Goal: Task Accomplishment & Management: Complete application form

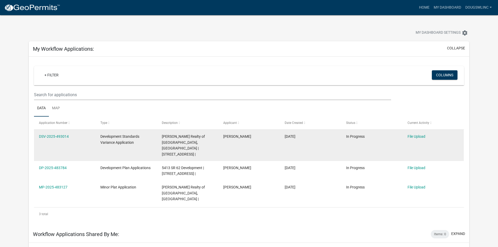
scroll to position [26, 0]
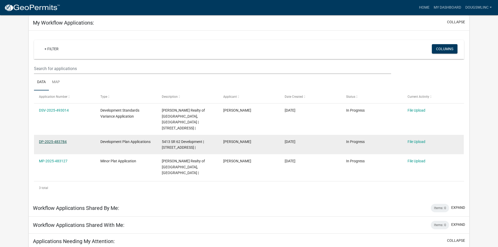
click at [62, 139] on link "DP-2025-483784" at bounding box center [53, 141] width 28 height 4
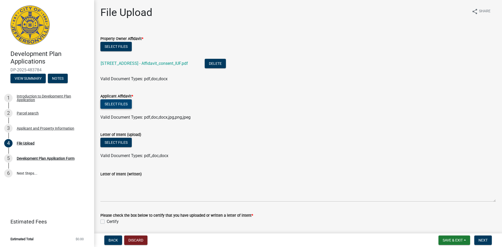
click at [113, 103] on button "Select files" at bounding box center [115, 103] width 31 height 9
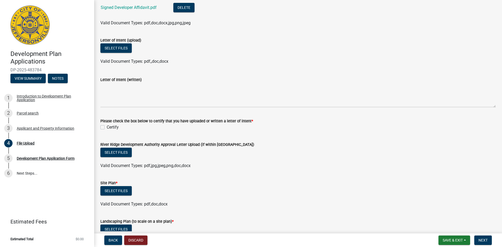
scroll to position [113, 0]
click at [450, 239] on span "Save & Exit" at bounding box center [452, 240] width 20 height 4
click at [444, 227] on button "Save & Exit" at bounding box center [449, 226] width 42 height 13
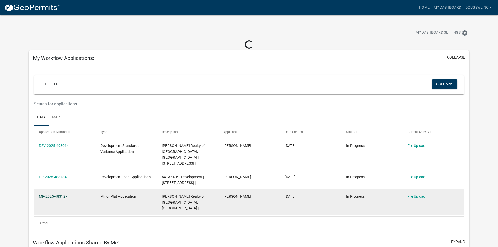
click at [59, 195] on link "MP-2025-483127" at bounding box center [53, 196] width 28 height 4
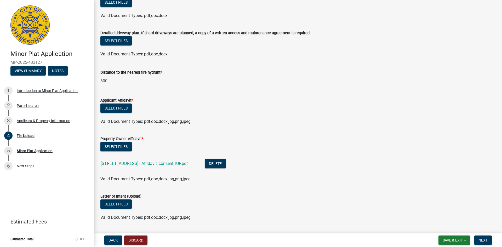
scroll to position [131, 0]
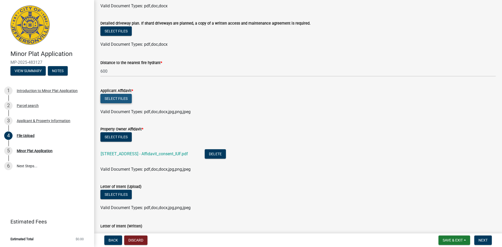
click at [118, 98] on button "Select files" at bounding box center [115, 98] width 31 height 9
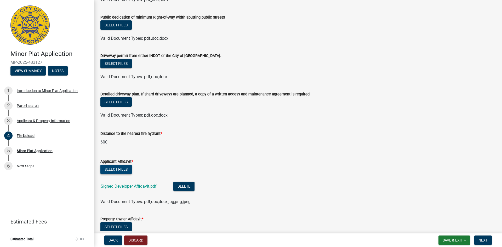
scroll to position [0, 0]
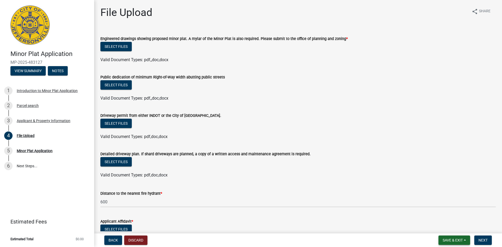
click at [442, 240] on span "Save & Exit" at bounding box center [452, 240] width 20 height 4
click at [445, 227] on button "Save & Exit" at bounding box center [449, 226] width 42 height 13
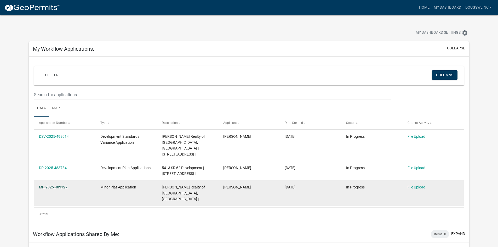
click at [65, 186] on link "MP-2025-483127" at bounding box center [53, 187] width 28 height 4
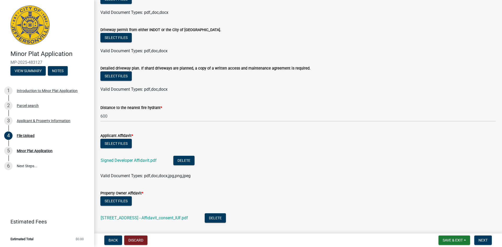
scroll to position [78, 0]
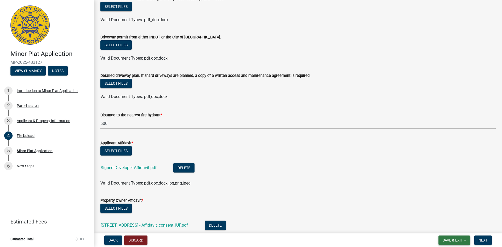
click at [449, 241] on span "Save & Exit" at bounding box center [452, 240] width 20 height 4
click at [440, 226] on button "Save & Exit" at bounding box center [449, 226] width 42 height 13
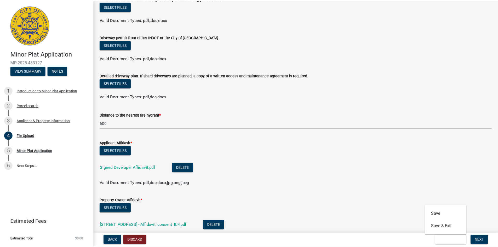
scroll to position [0, 0]
